Goal: Transaction & Acquisition: Purchase product/service

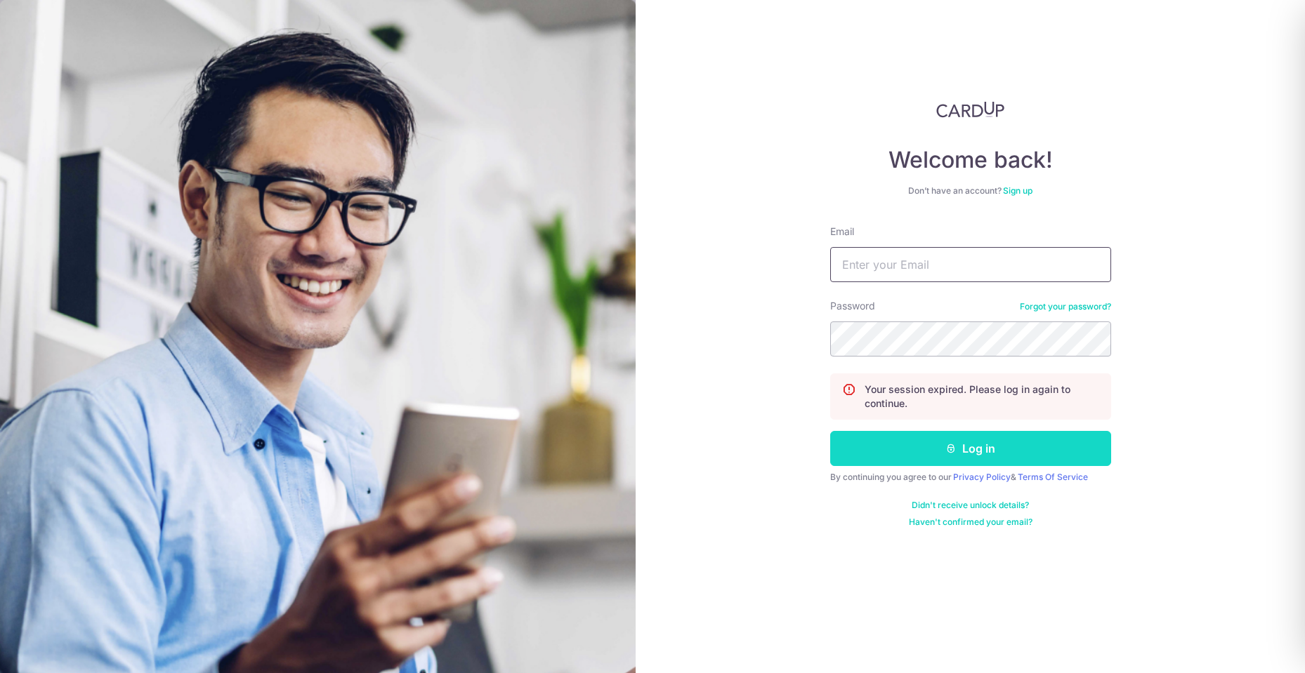
type input "irene_cpf@yahoo.com"
click at [883, 447] on button "Log in" at bounding box center [970, 448] width 281 height 35
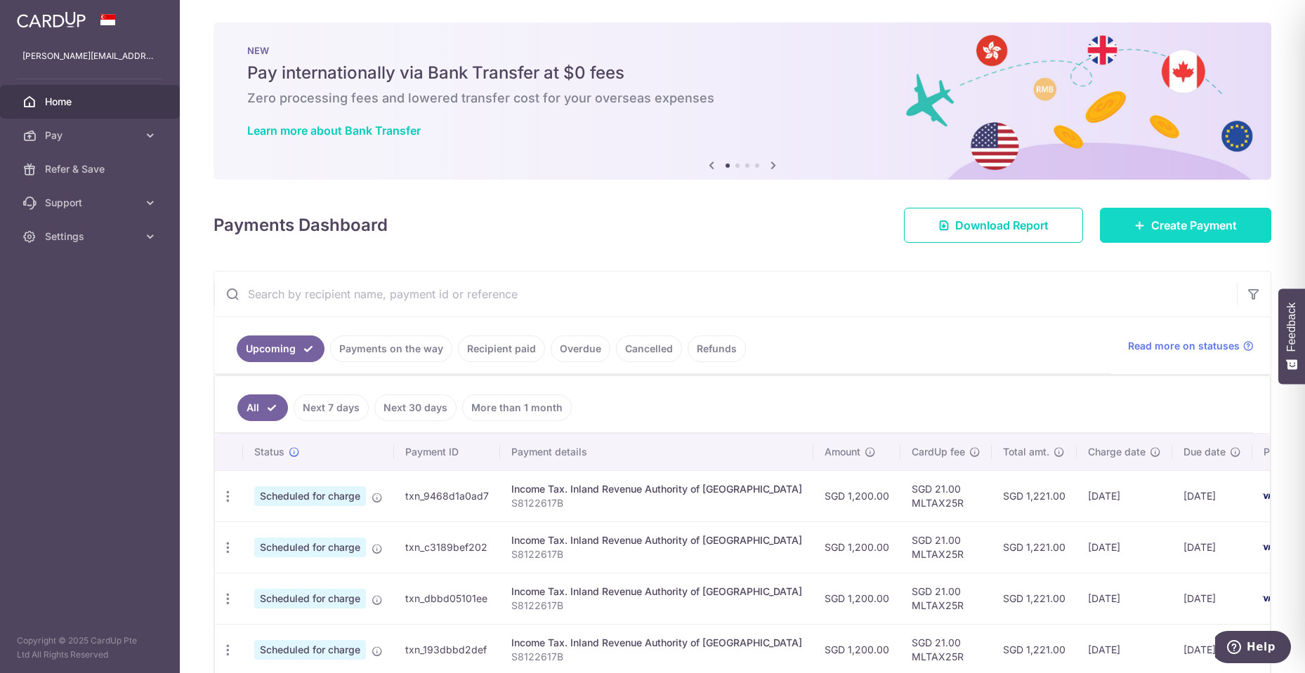
click at [1197, 213] on link "Create Payment" at bounding box center [1185, 225] width 171 height 35
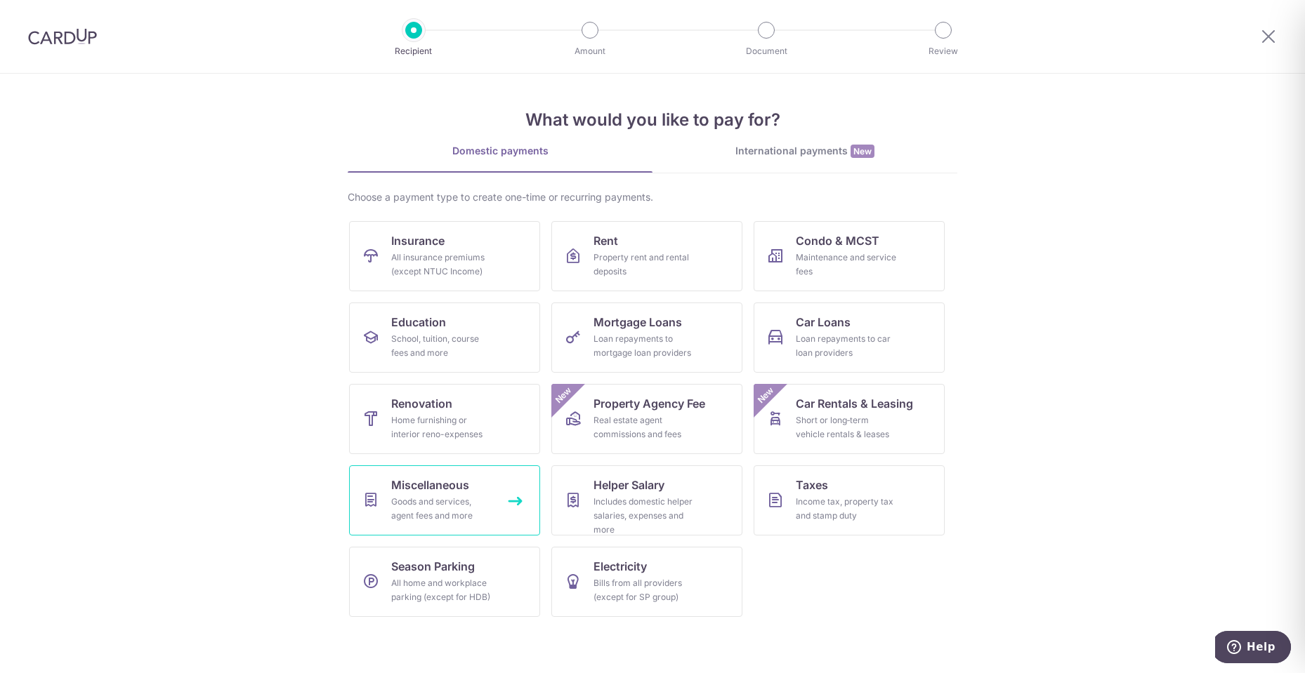
click at [466, 485] on span "Miscellaneous" at bounding box center [430, 485] width 78 height 17
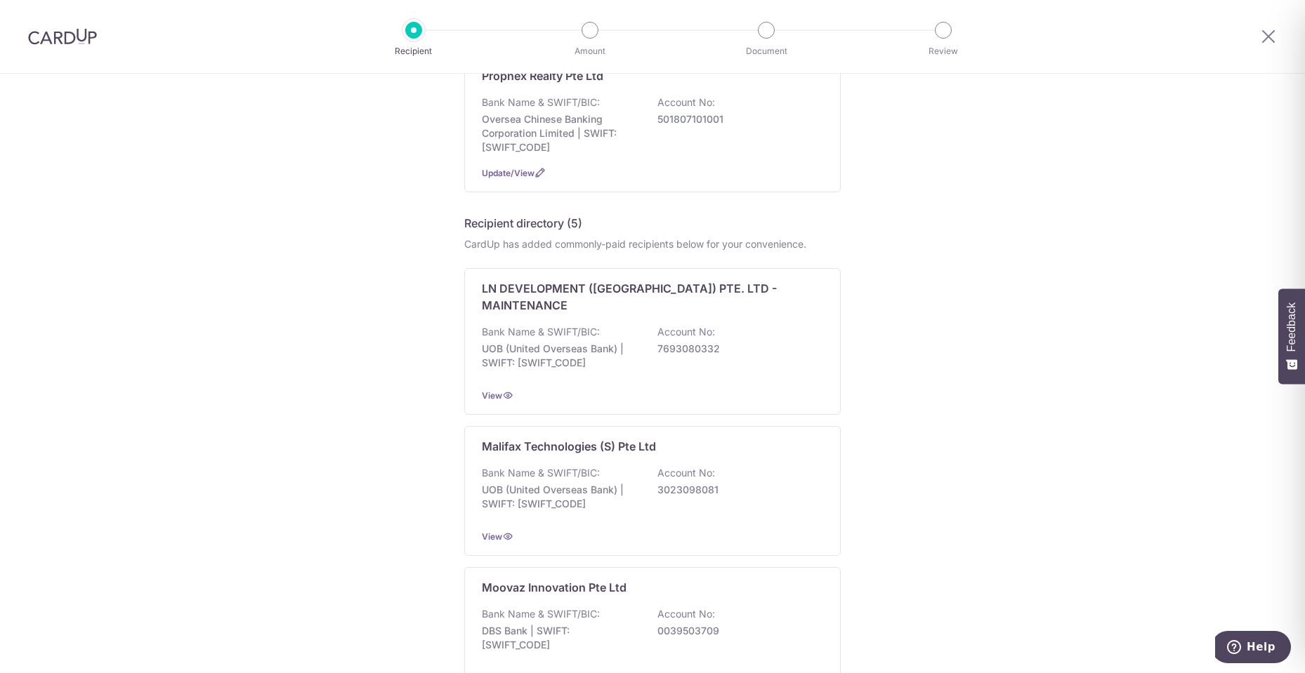
scroll to position [351, 0]
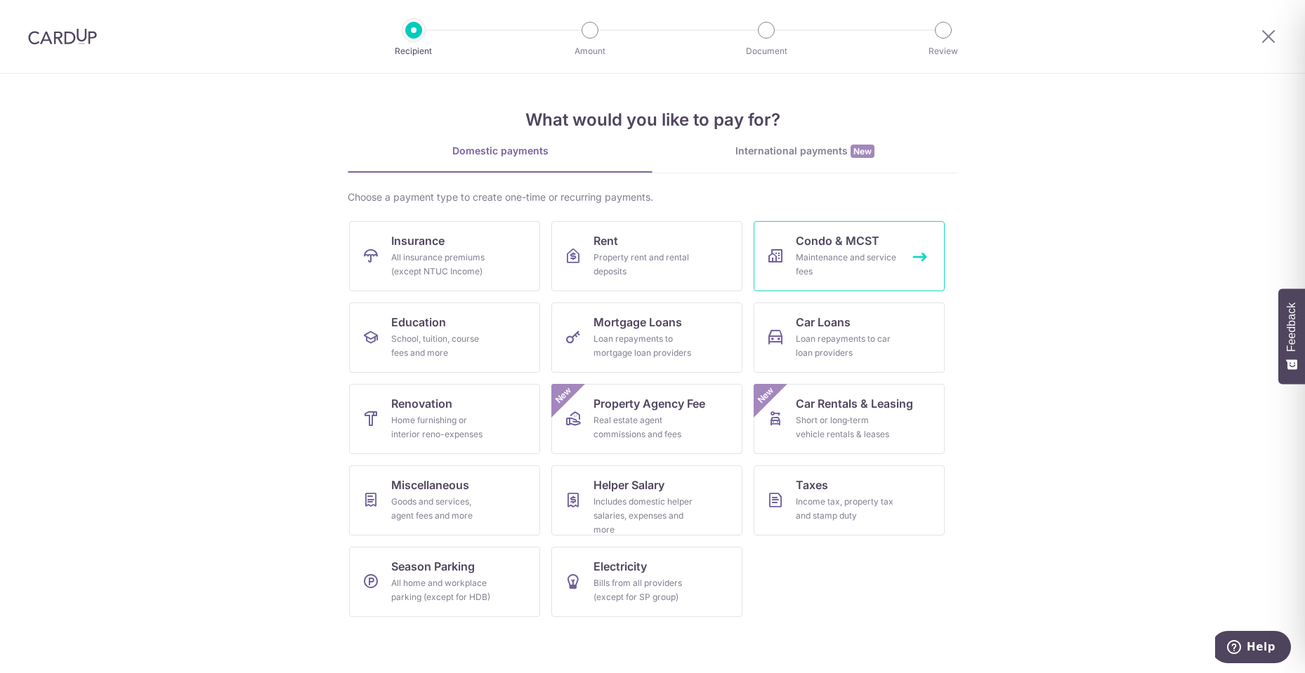
click at [847, 249] on link "Condo & MCST Maintenance and service fees" at bounding box center [848, 256] width 191 height 70
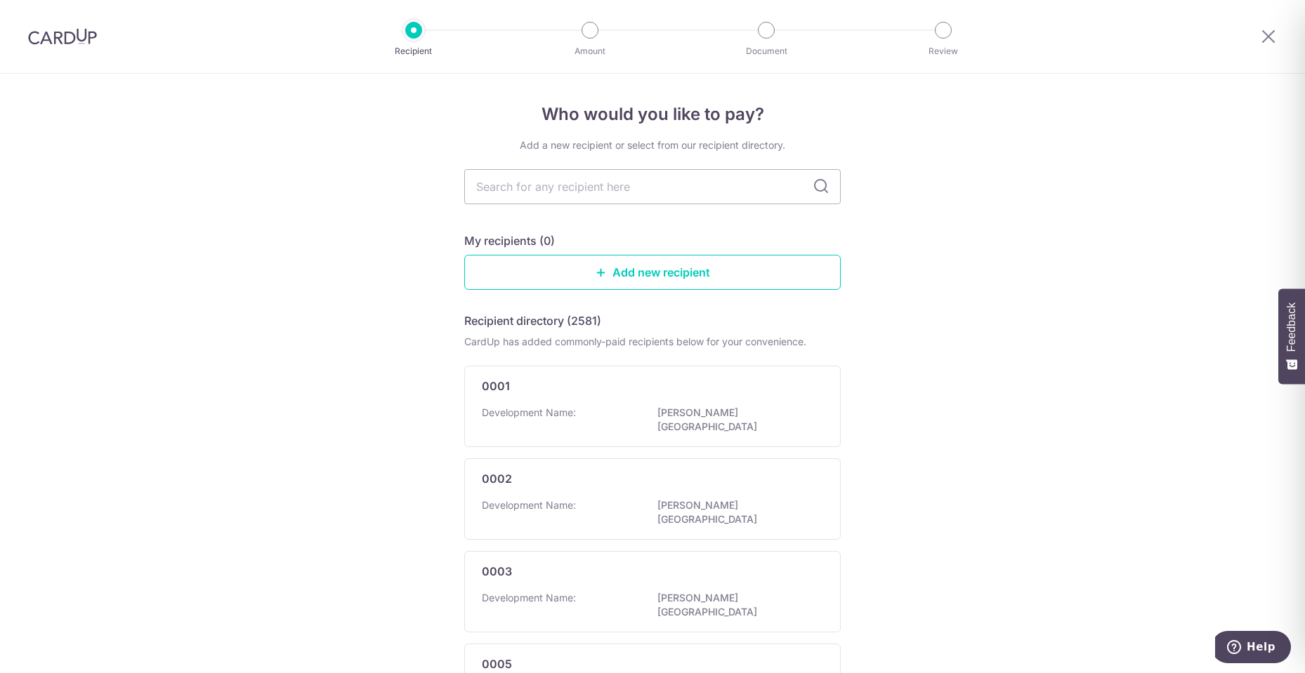
type input "a"
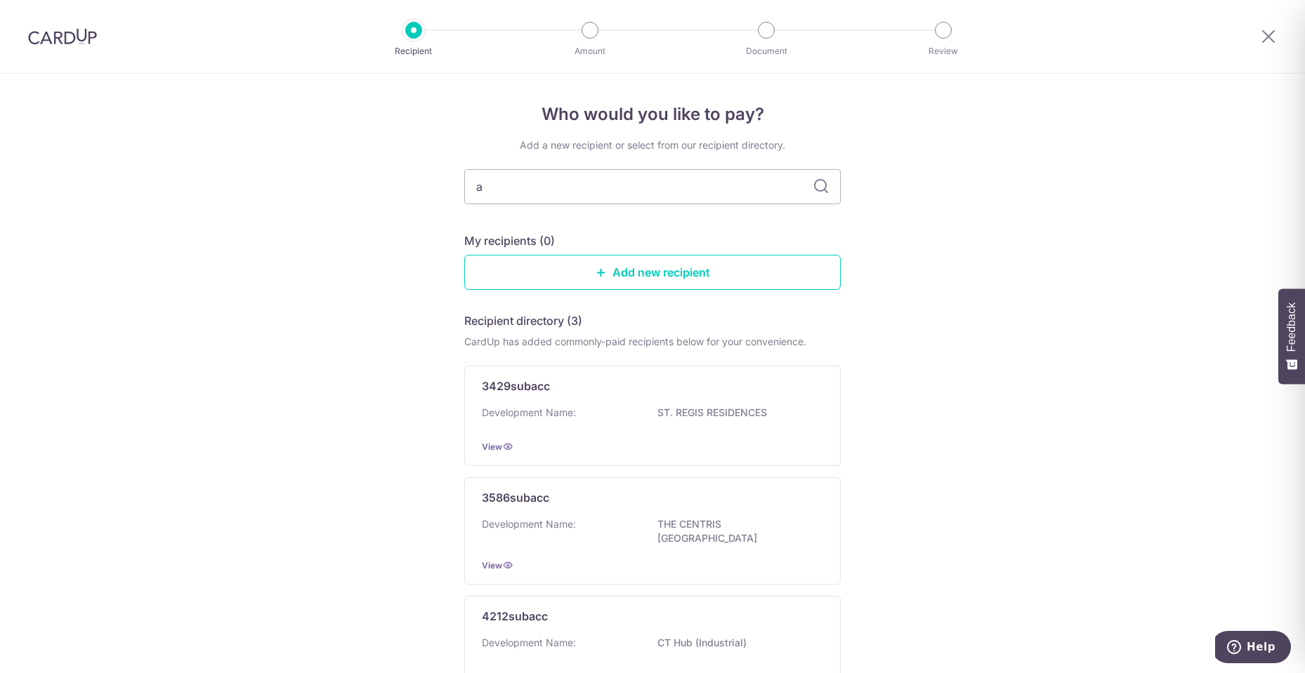
type input "al"
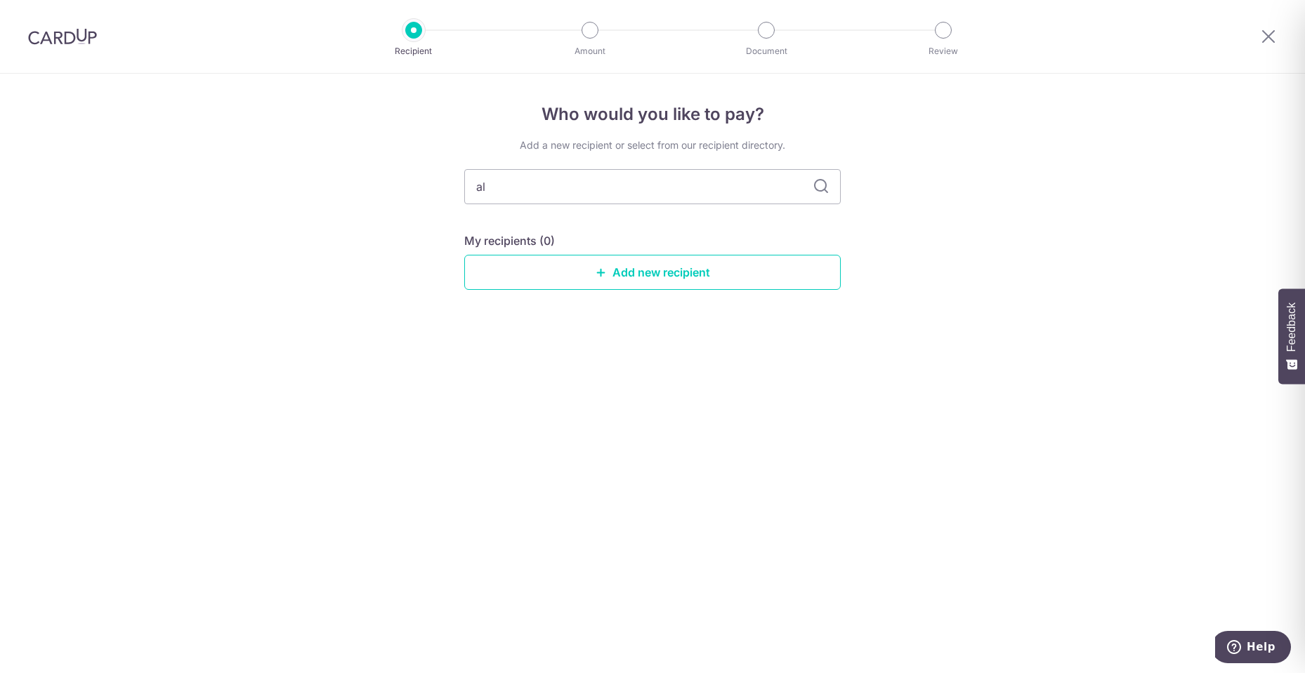
type input "a"
type input "ho"
type input "h"
